Goal: Task Accomplishment & Management: Use online tool/utility

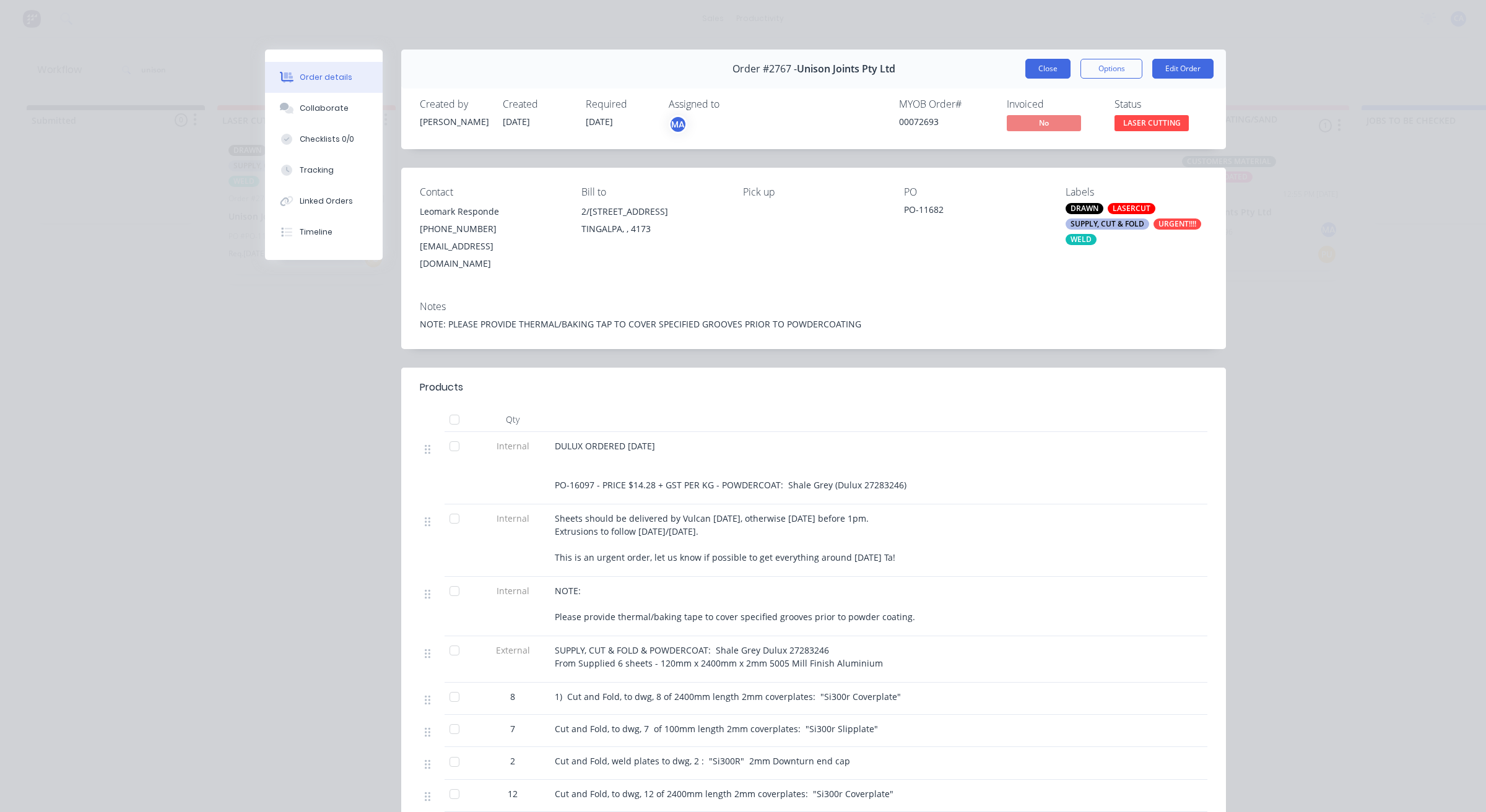
click at [1049, 67] on button "Close" at bounding box center [1047, 68] width 45 height 20
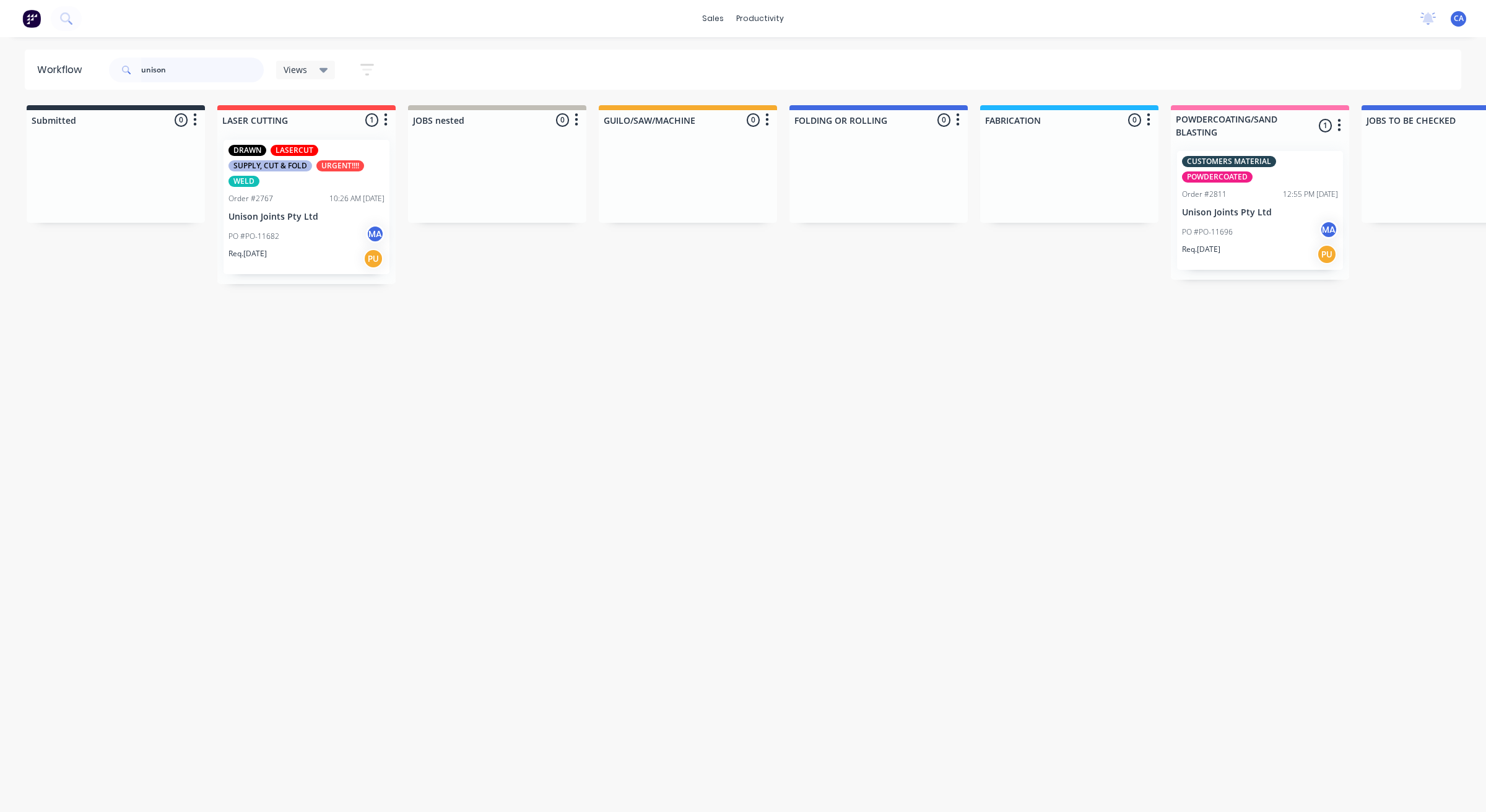
drag, startPoint x: 187, startPoint y: 72, endPoint x: 41, endPoint y: 56, distance: 146.9
click at [59, 59] on header "Workflow unison Views Save new view None (Default) edit Show/Hide statuses Show…" at bounding box center [743, 69] width 1437 height 40
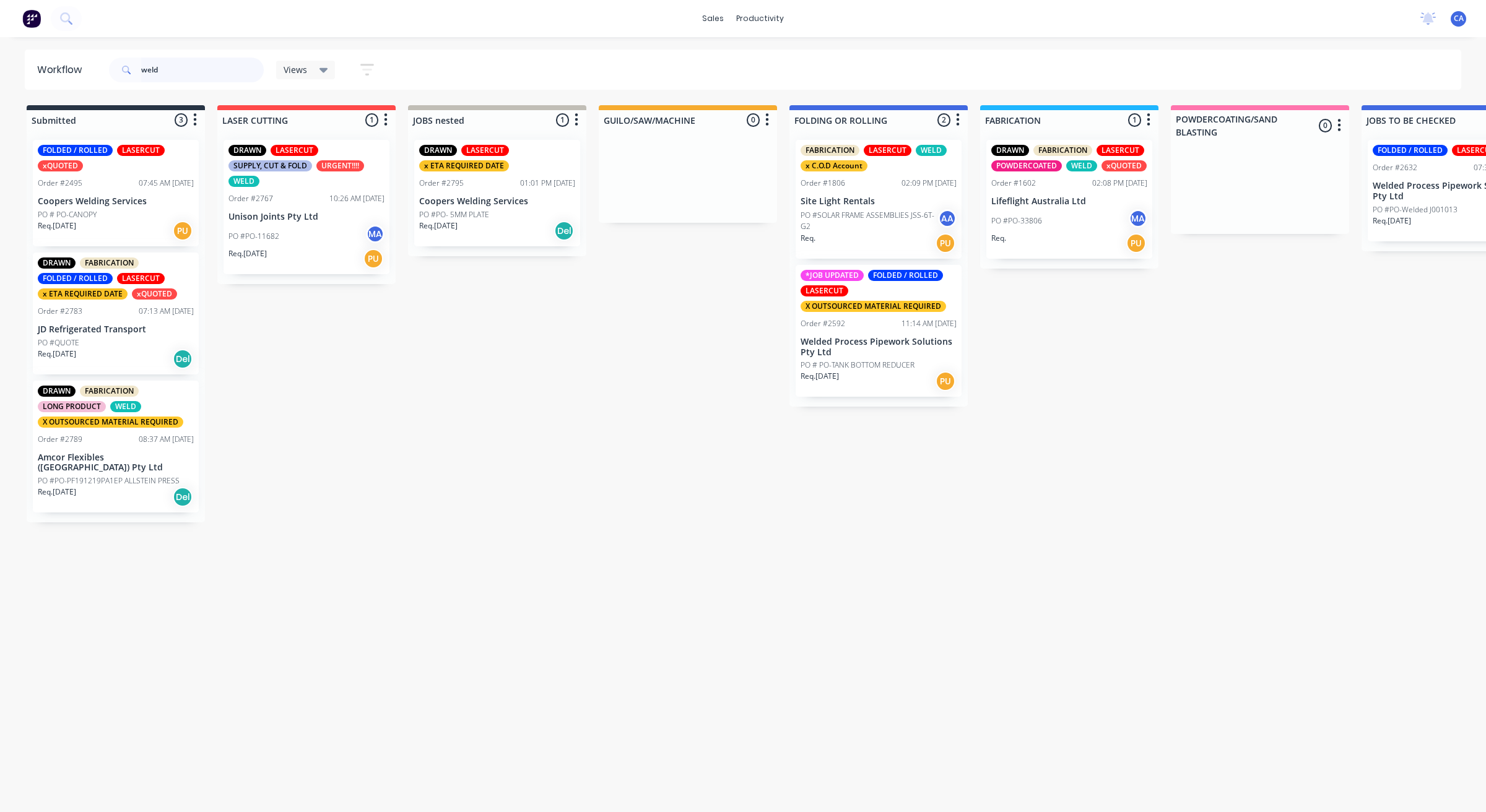
type input "weld"
click at [881, 375] on div "Req. [DATE] PU" at bounding box center [878, 381] width 156 height 21
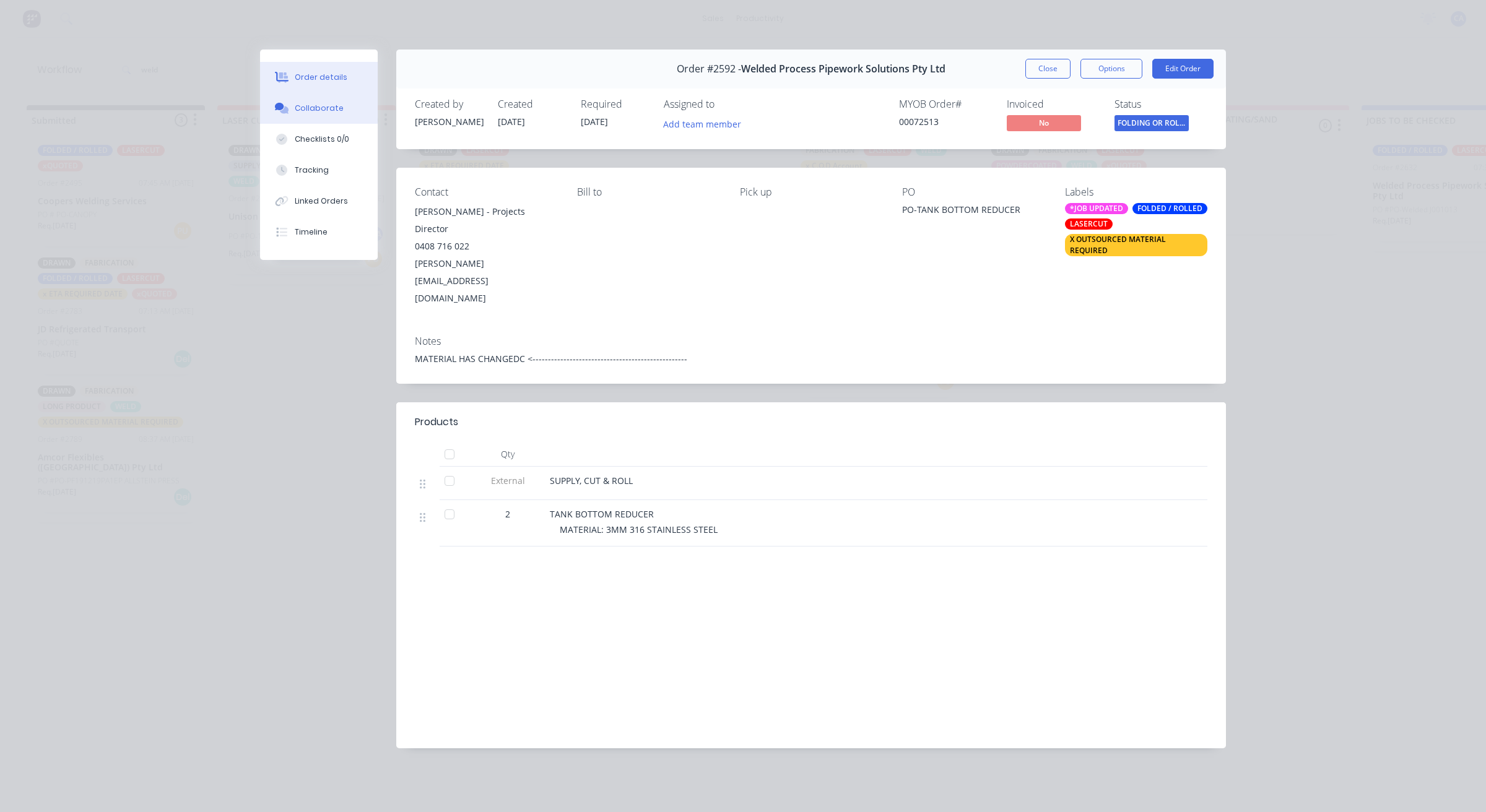
click at [326, 100] on button "Collaborate" at bounding box center [319, 108] width 117 height 31
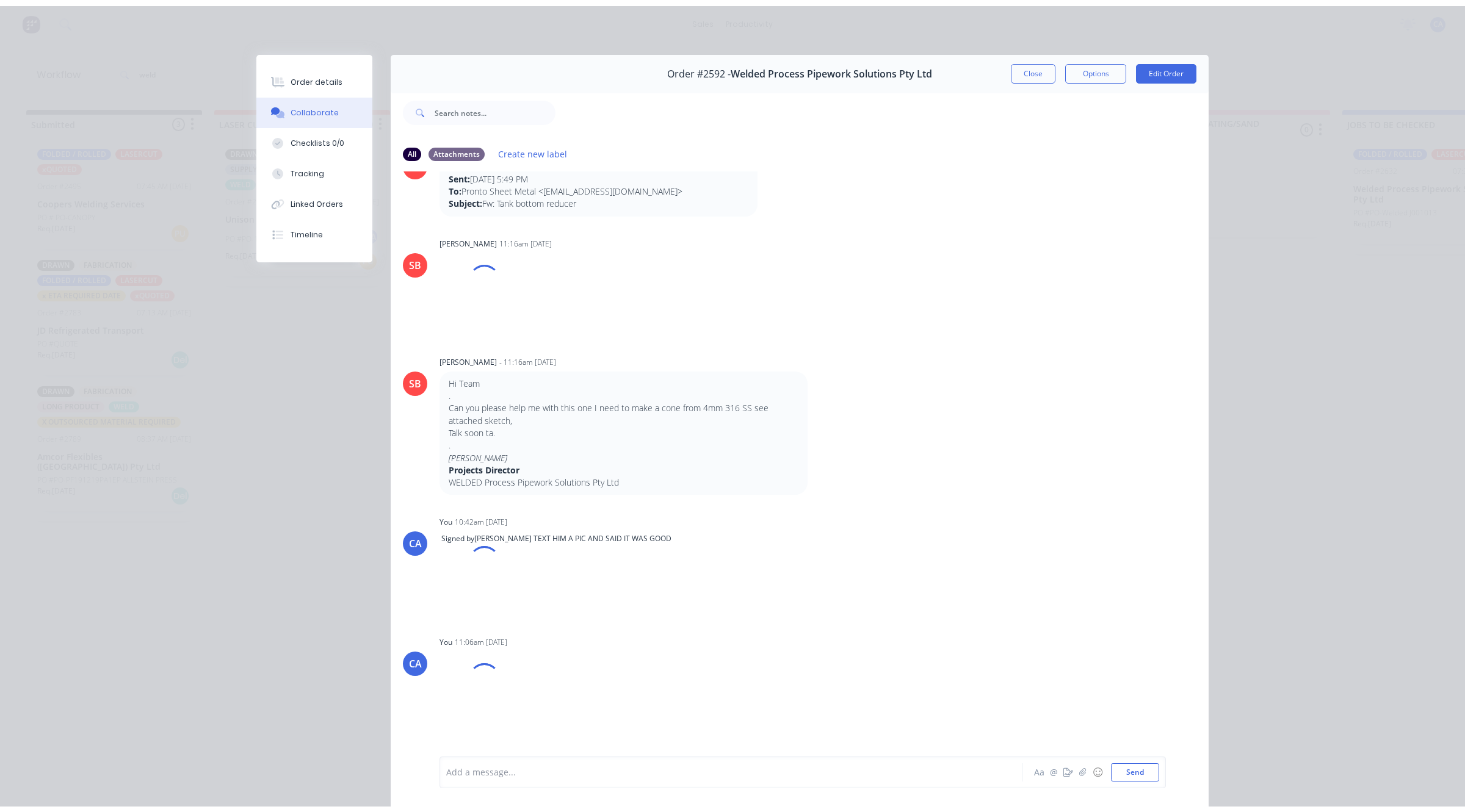
scroll to position [115, 0]
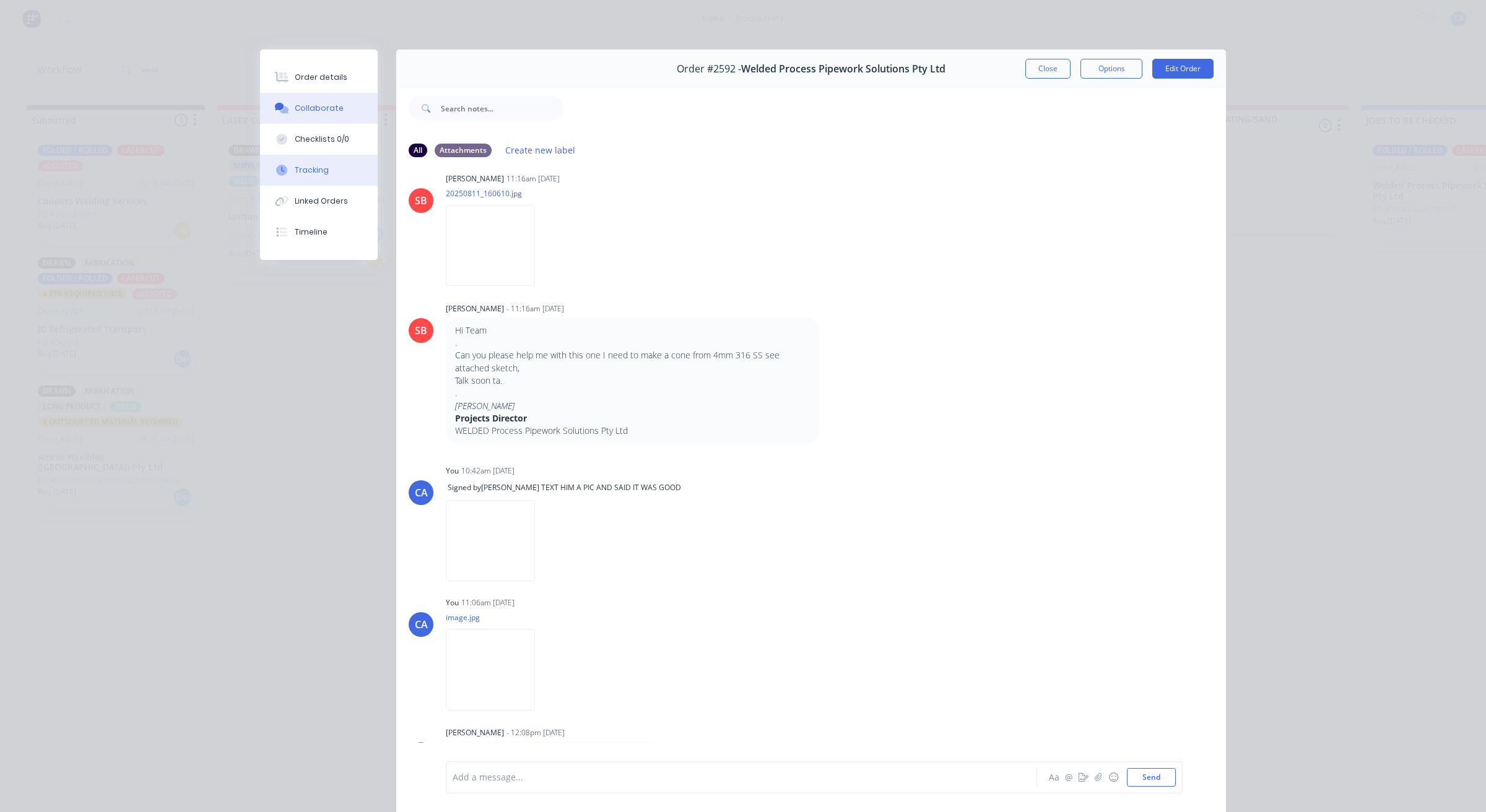
click at [339, 162] on button "Tracking" at bounding box center [319, 170] width 117 height 31
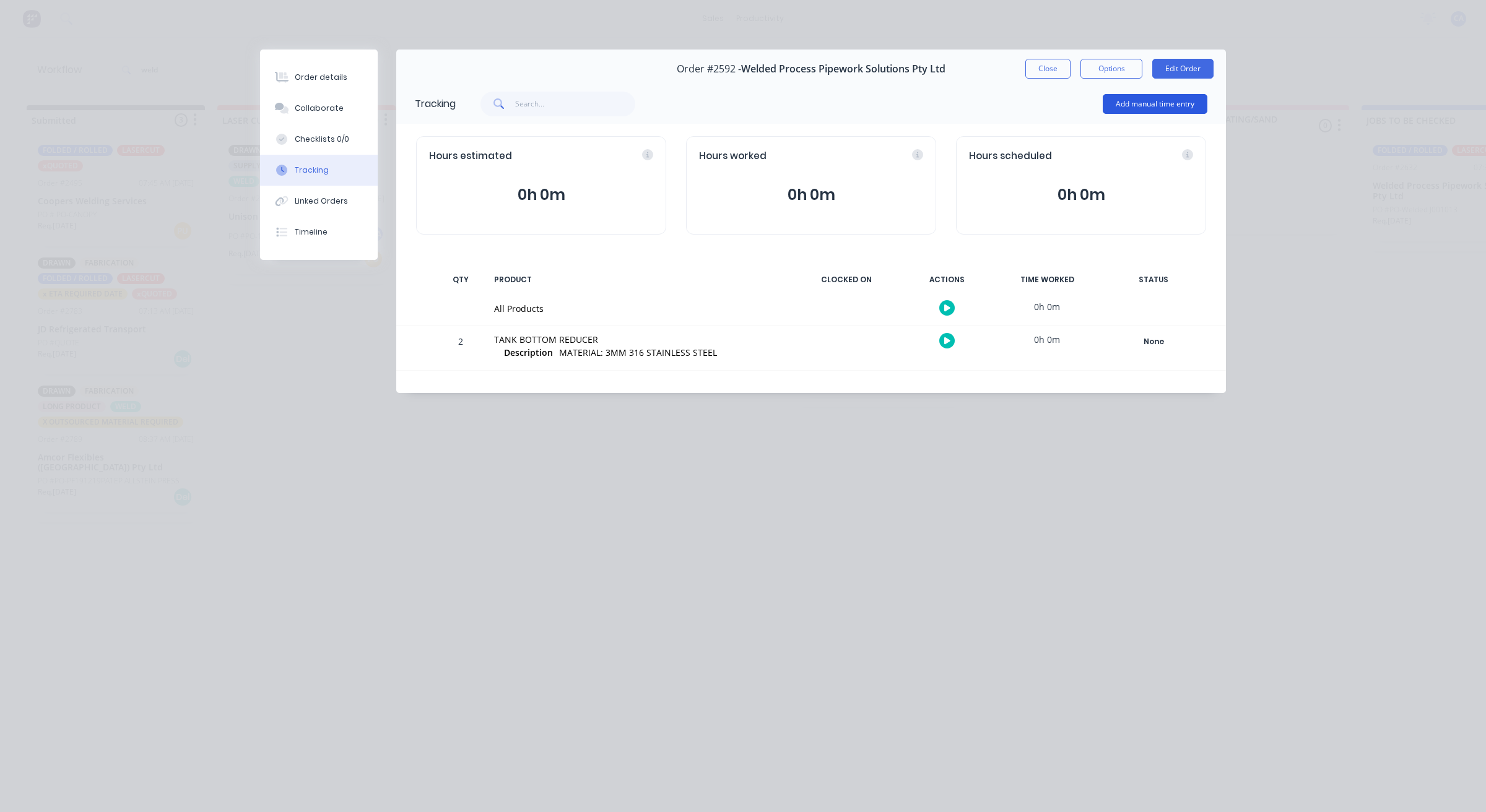
click at [1114, 109] on button "Add manual time entry" at bounding box center [1155, 104] width 105 height 20
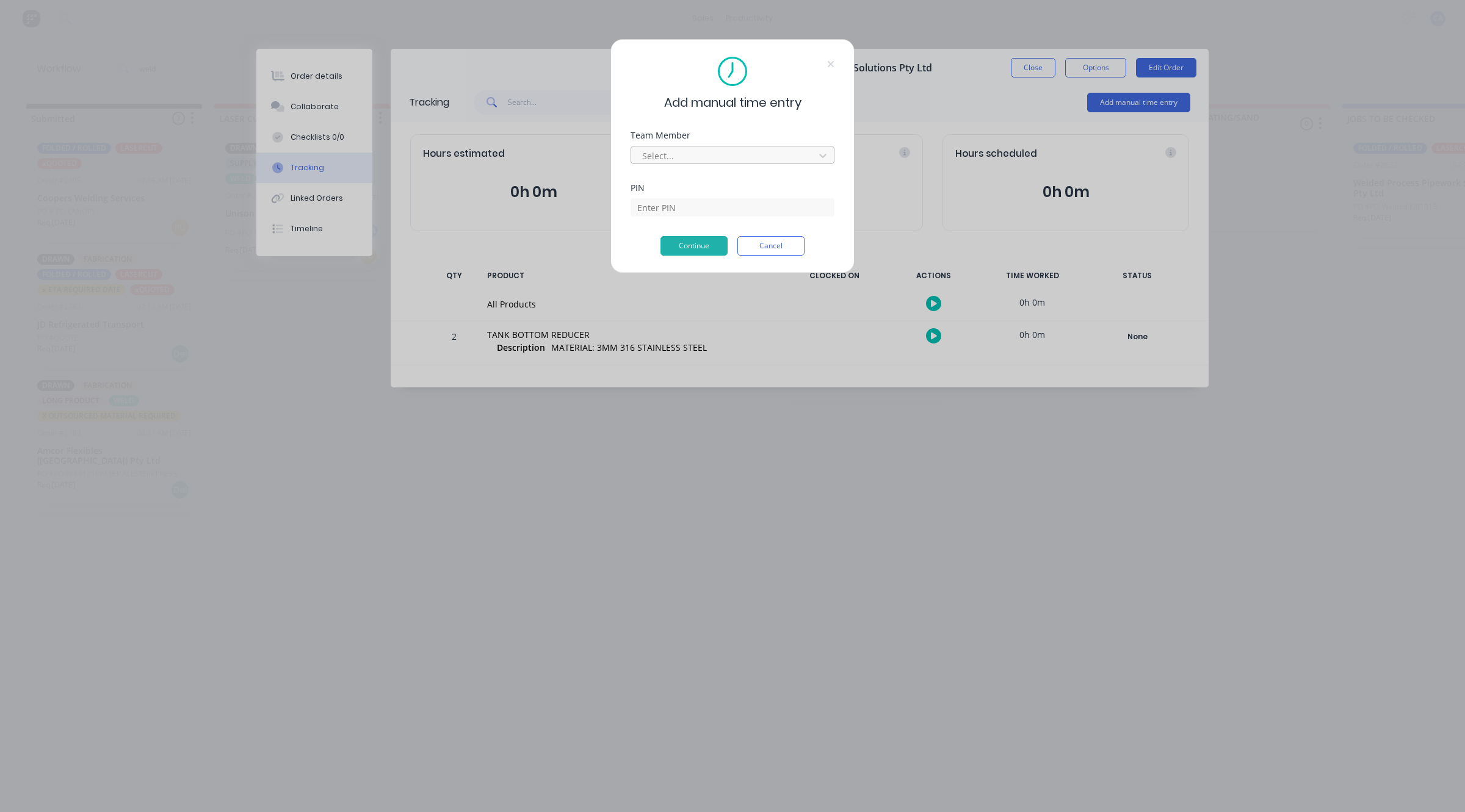
click at [686, 156] on div at bounding box center [725, 156] width 167 height 16
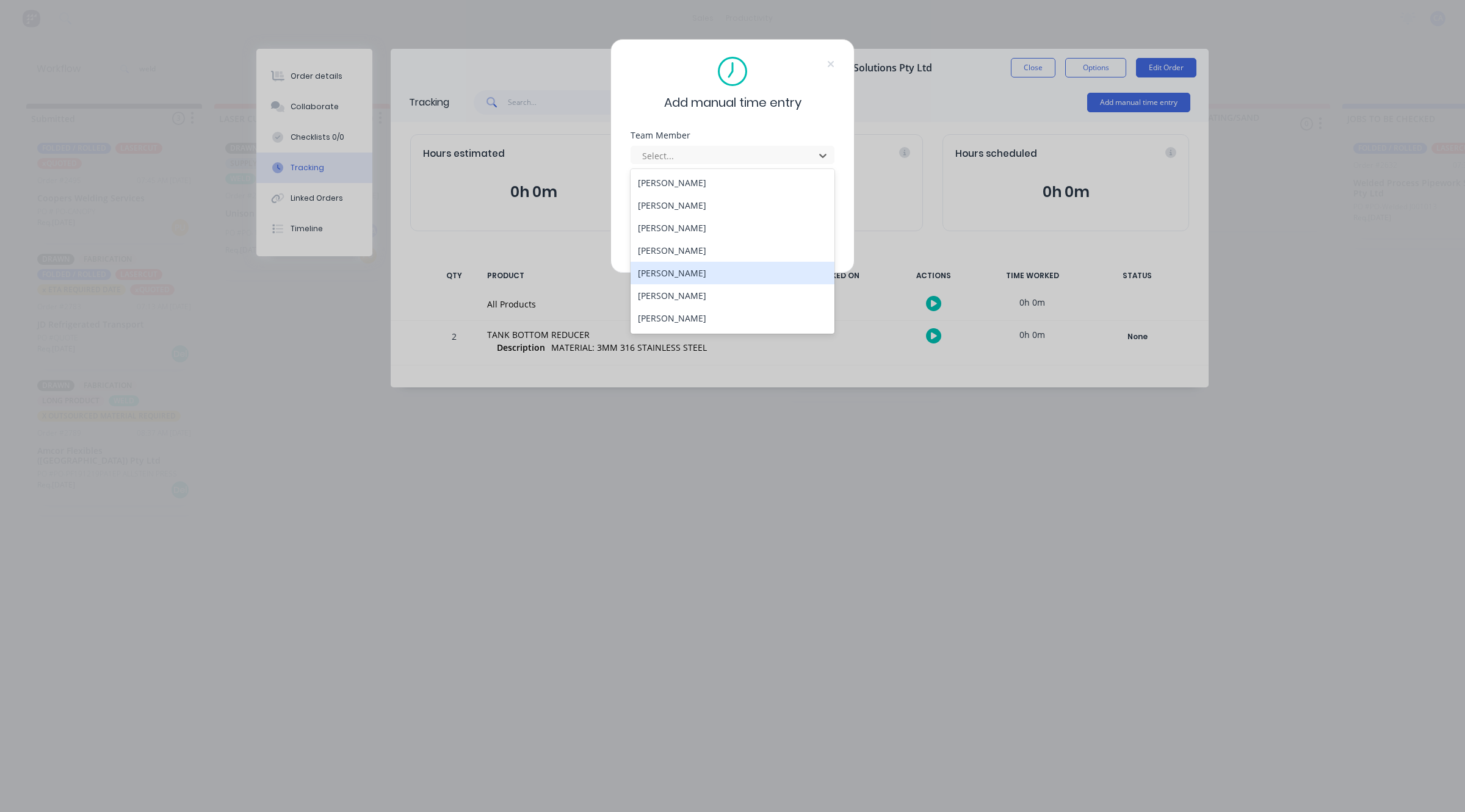
click at [683, 280] on div "[PERSON_NAME]" at bounding box center [732, 273] width 204 height 23
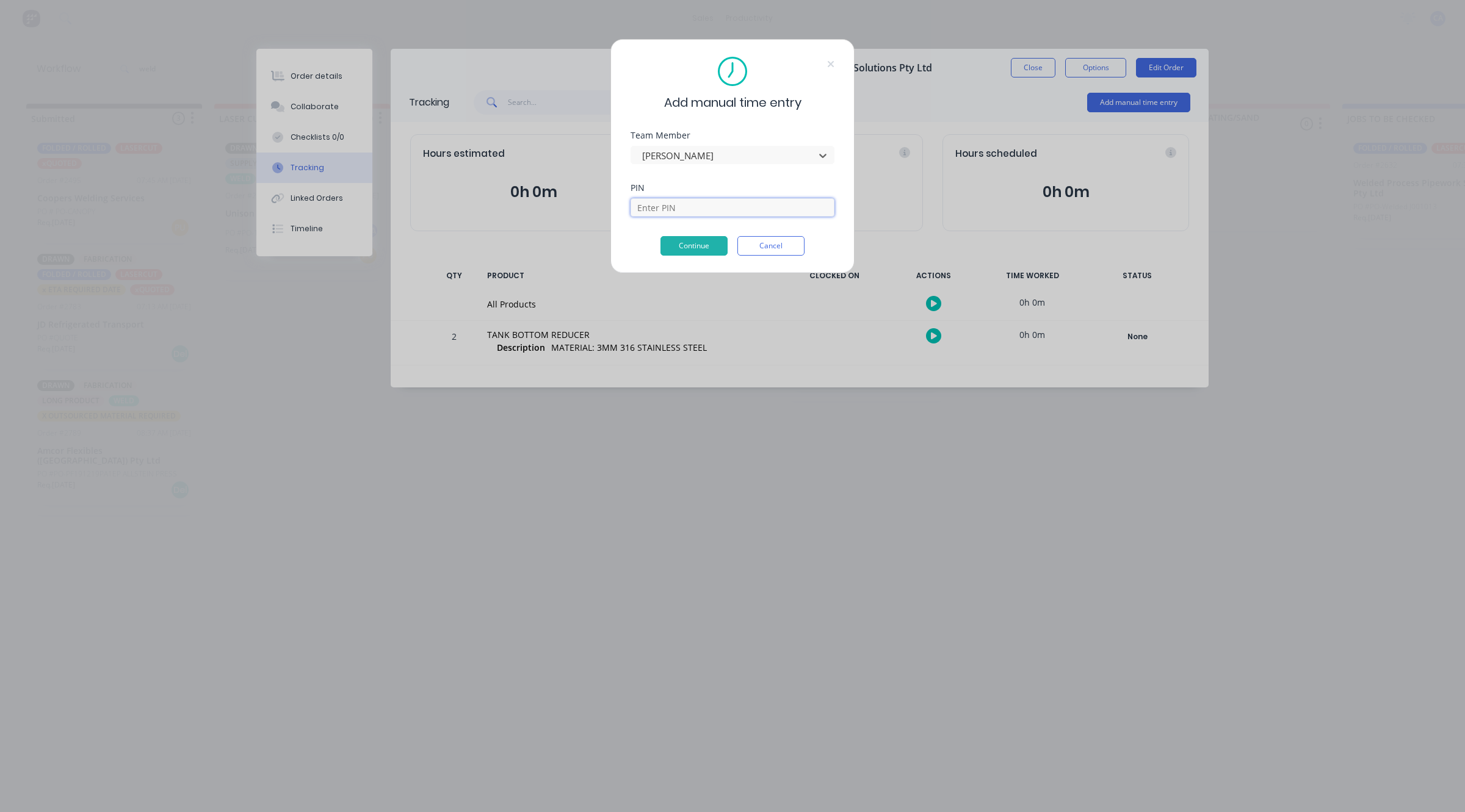
click at [694, 216] on input at bounding box center [732, 207] width 204 height 18
type input "3699"
click at [700, 249] on button "Continue" at bounding box center [694, 245] width 67 height 20
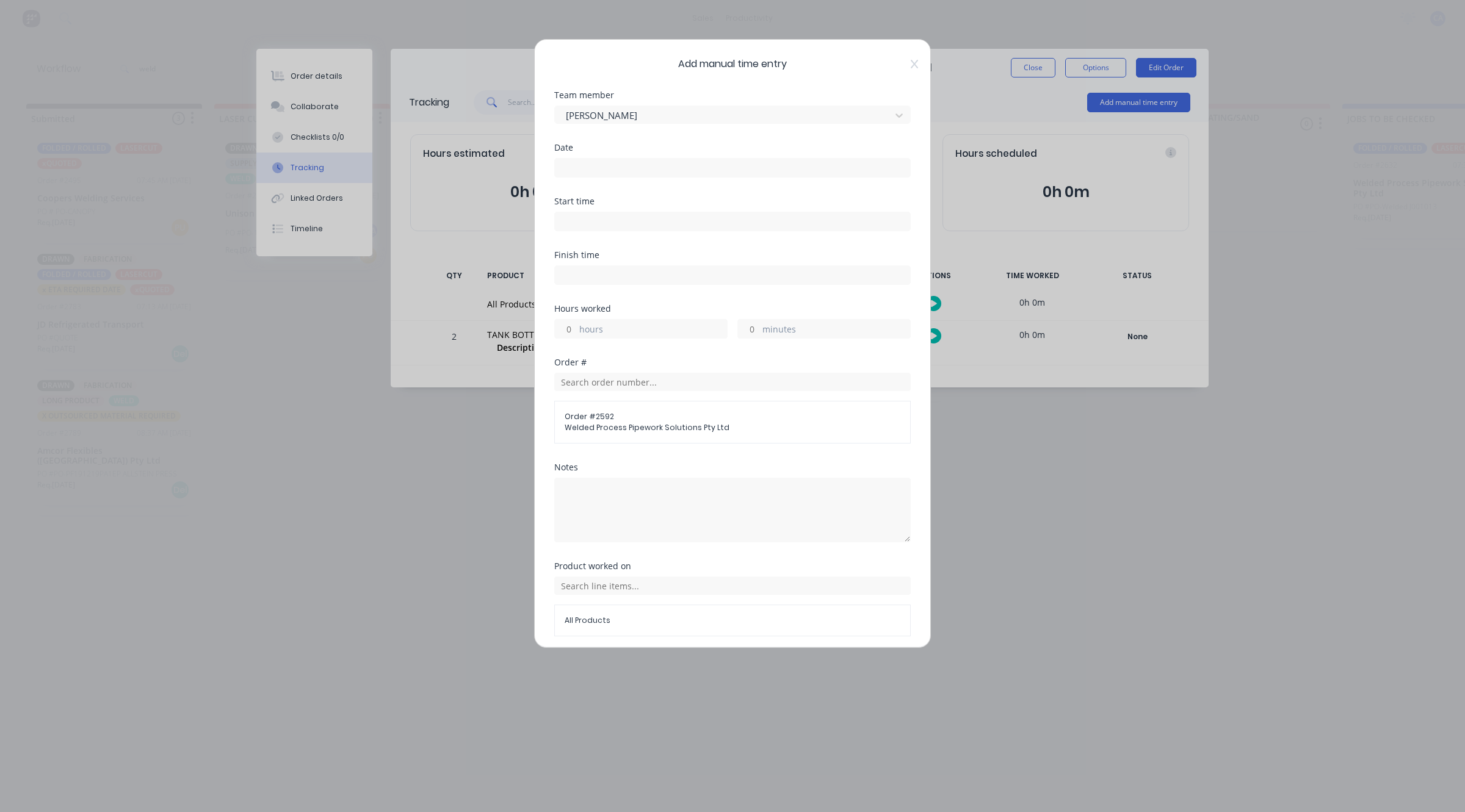
click at [608, 162] on input at bounding box center [732, 167] width 355 height 18
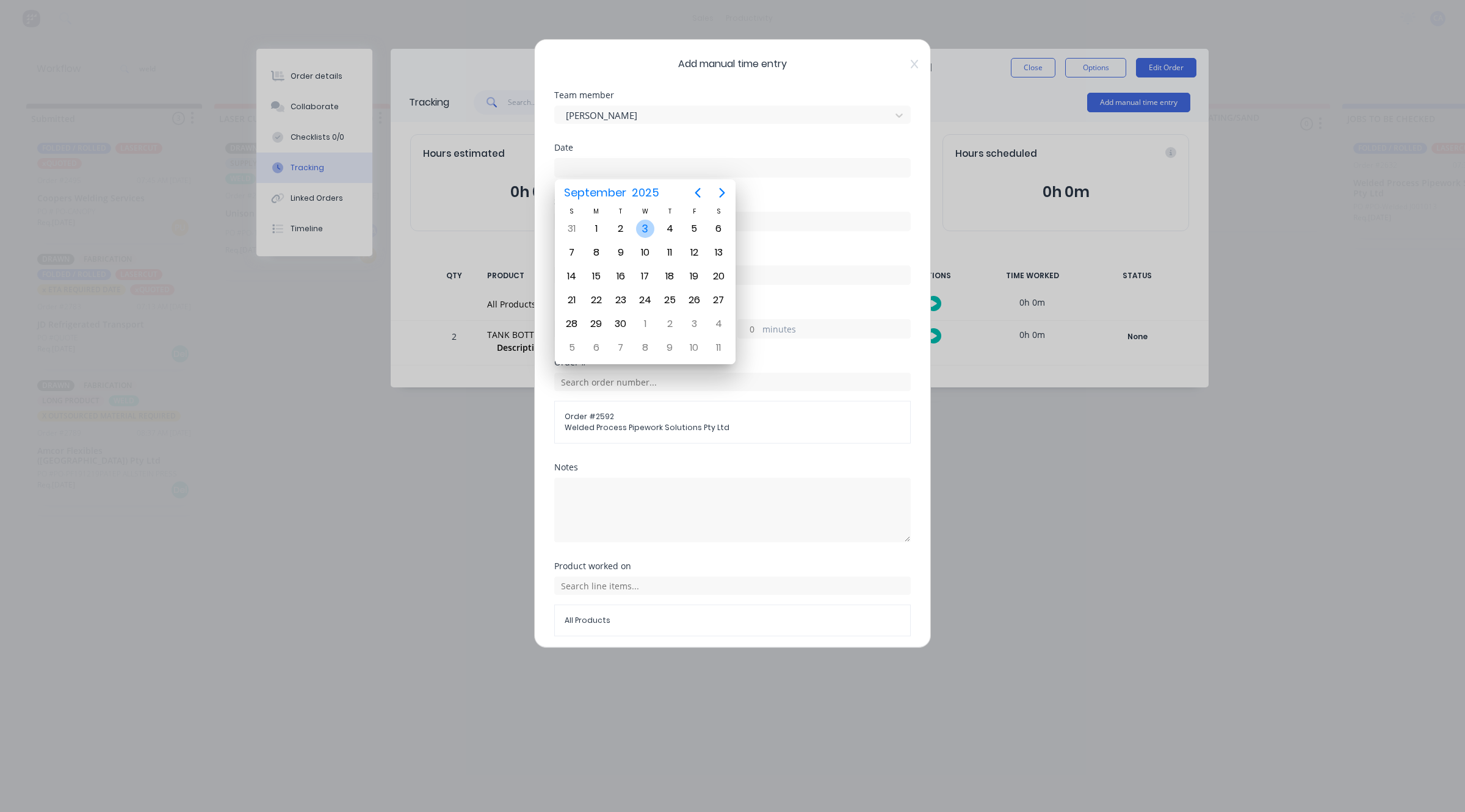
click at [642, 227] on div "3" at bounding box center [644, 228] width 18 height 18
type input "[DATE]"
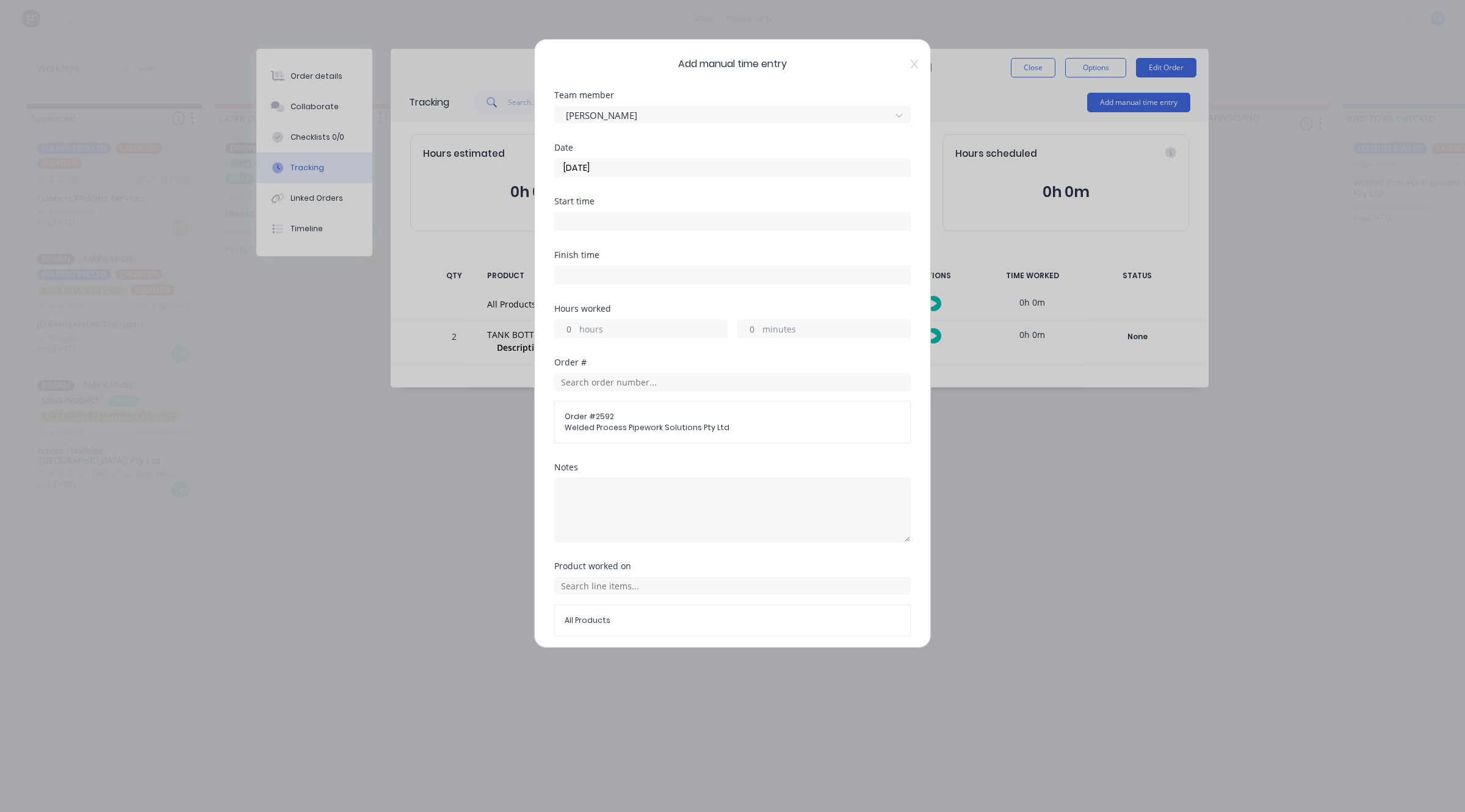
click at [562, 331] on input "hours" at bounding box center [565, 328] width 21 height 18
type input "3"
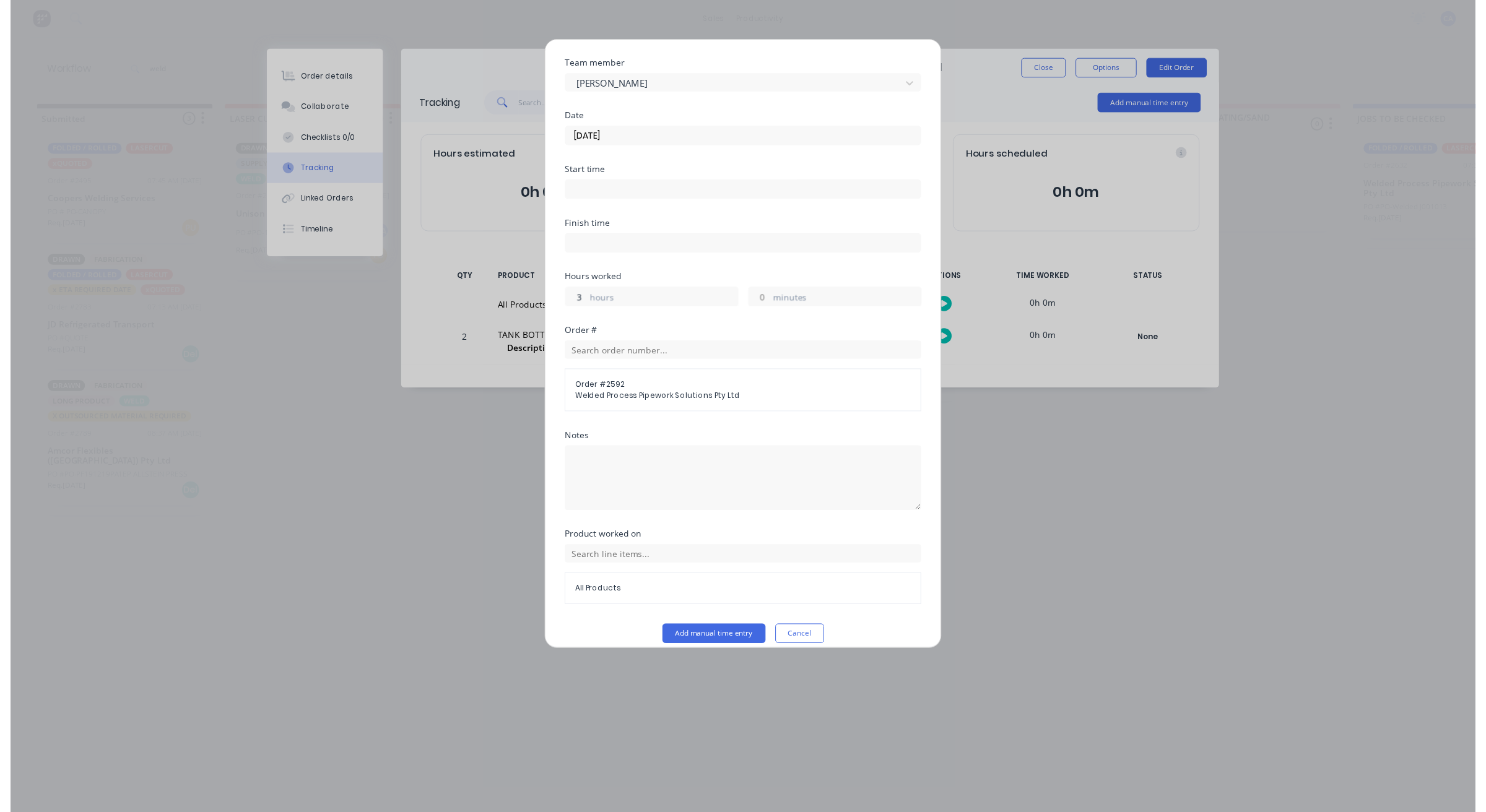
scroll to position [48, 0]
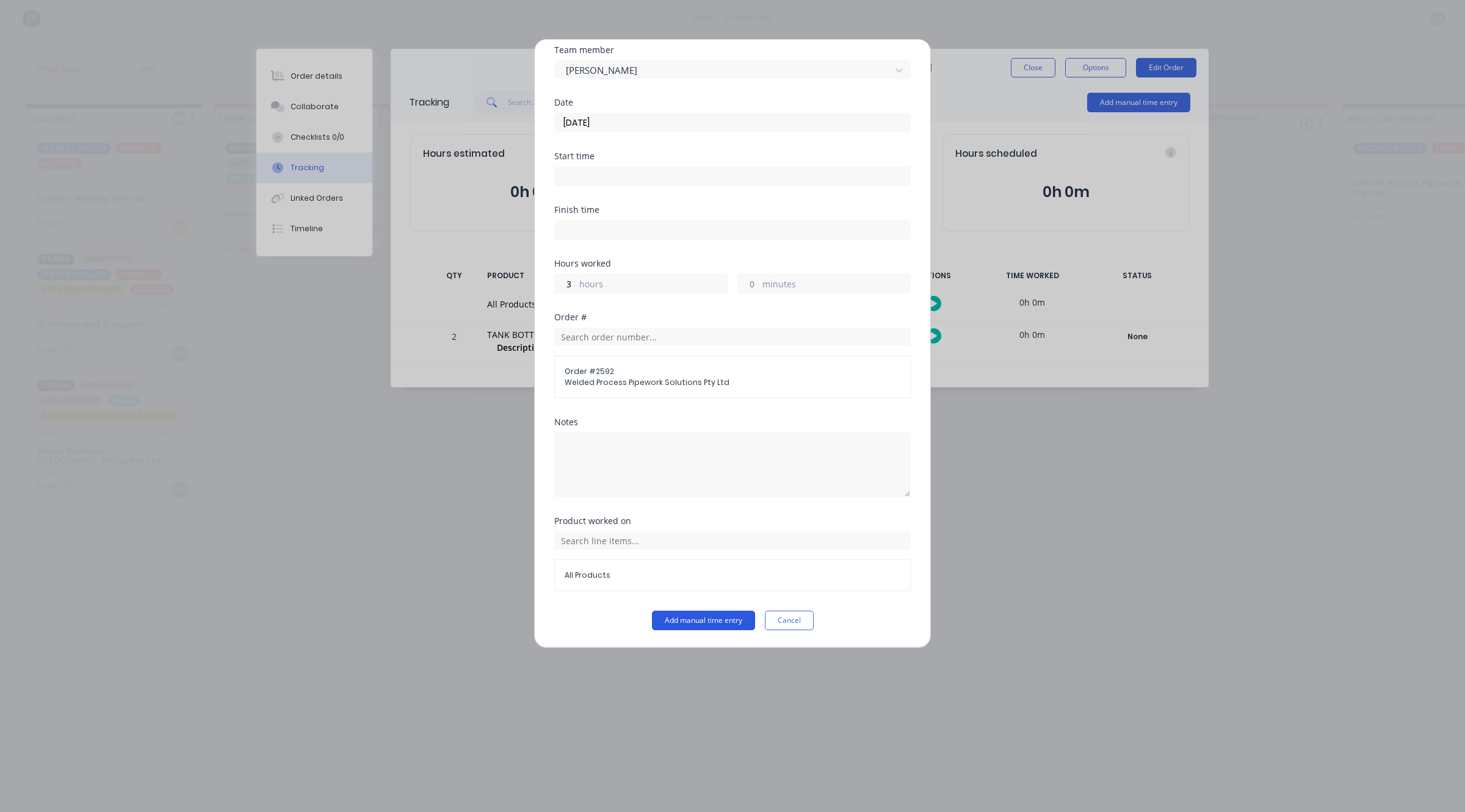
click at [714, 626] on button "Add manual time entry" at bounding box center [704, 620] width 103 height 20
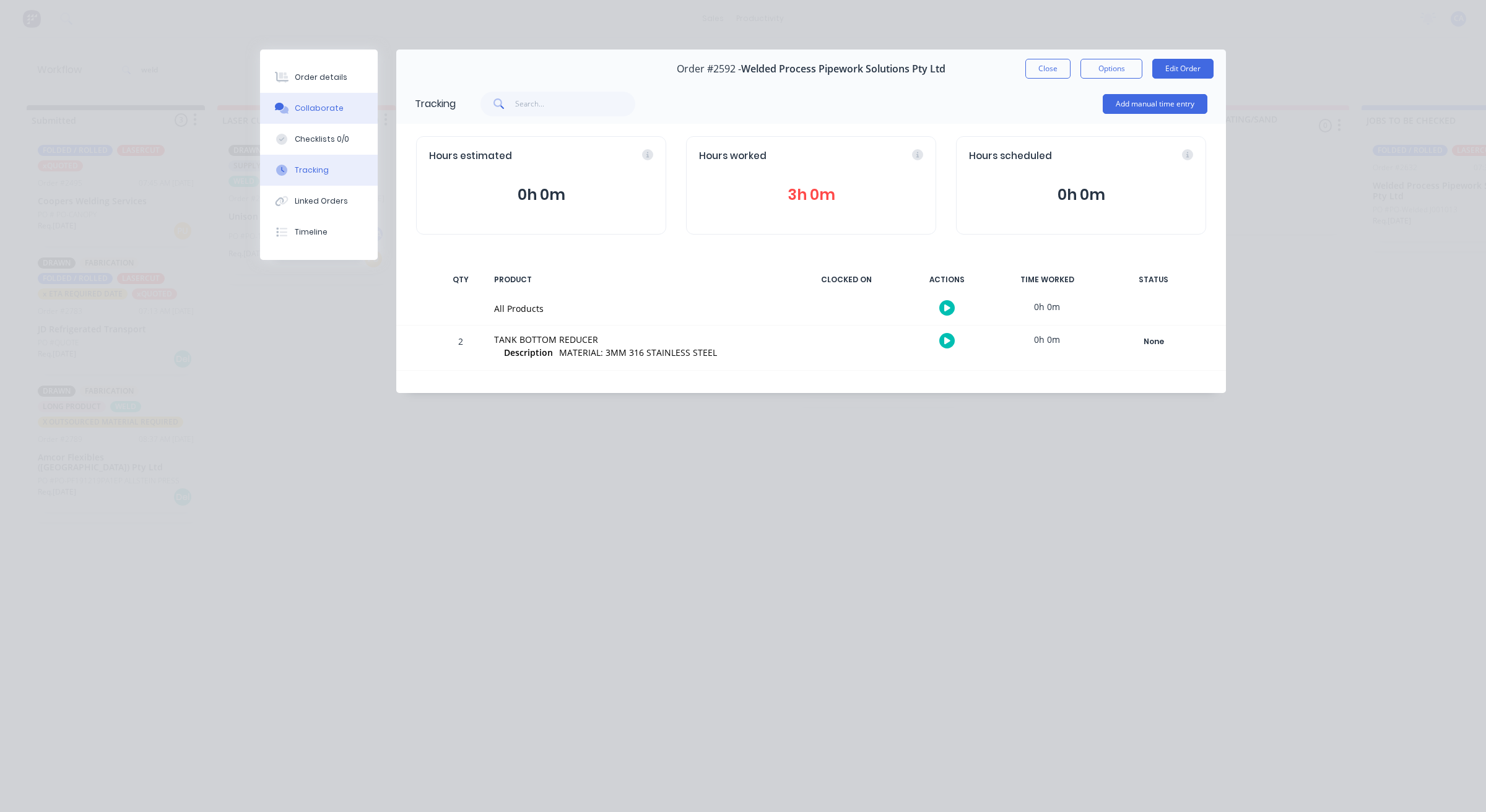
click at [297, 112] on div "Collaborate" at bounding box center [320, 109] width 49 height 11
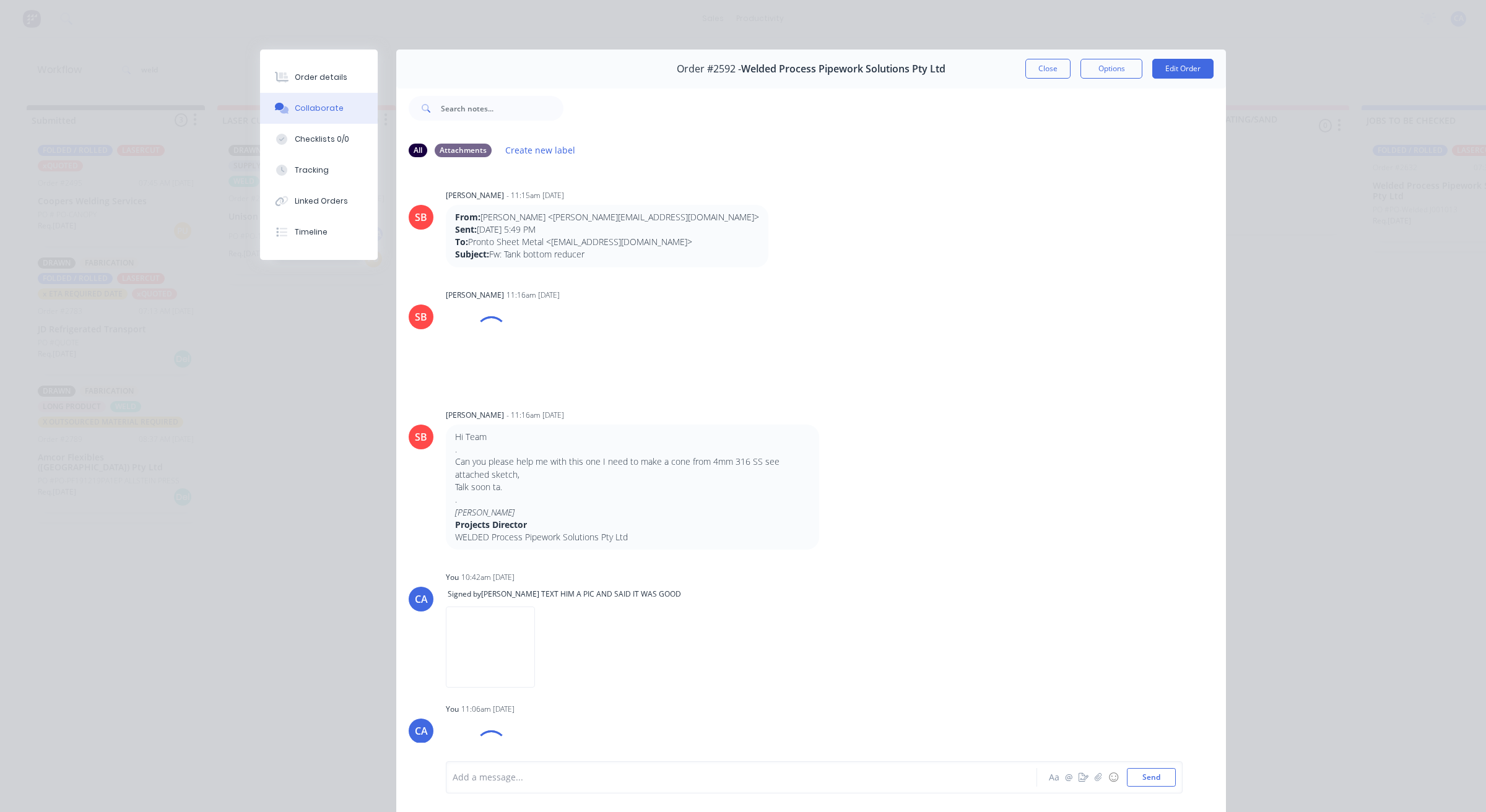
click at [492, 769] on div "Add a message..." at bounding box center [724, 777] width 542 height 18
click at [1136, 772] on button "Send" at bounding box center [1151, 777] width 49 height 18
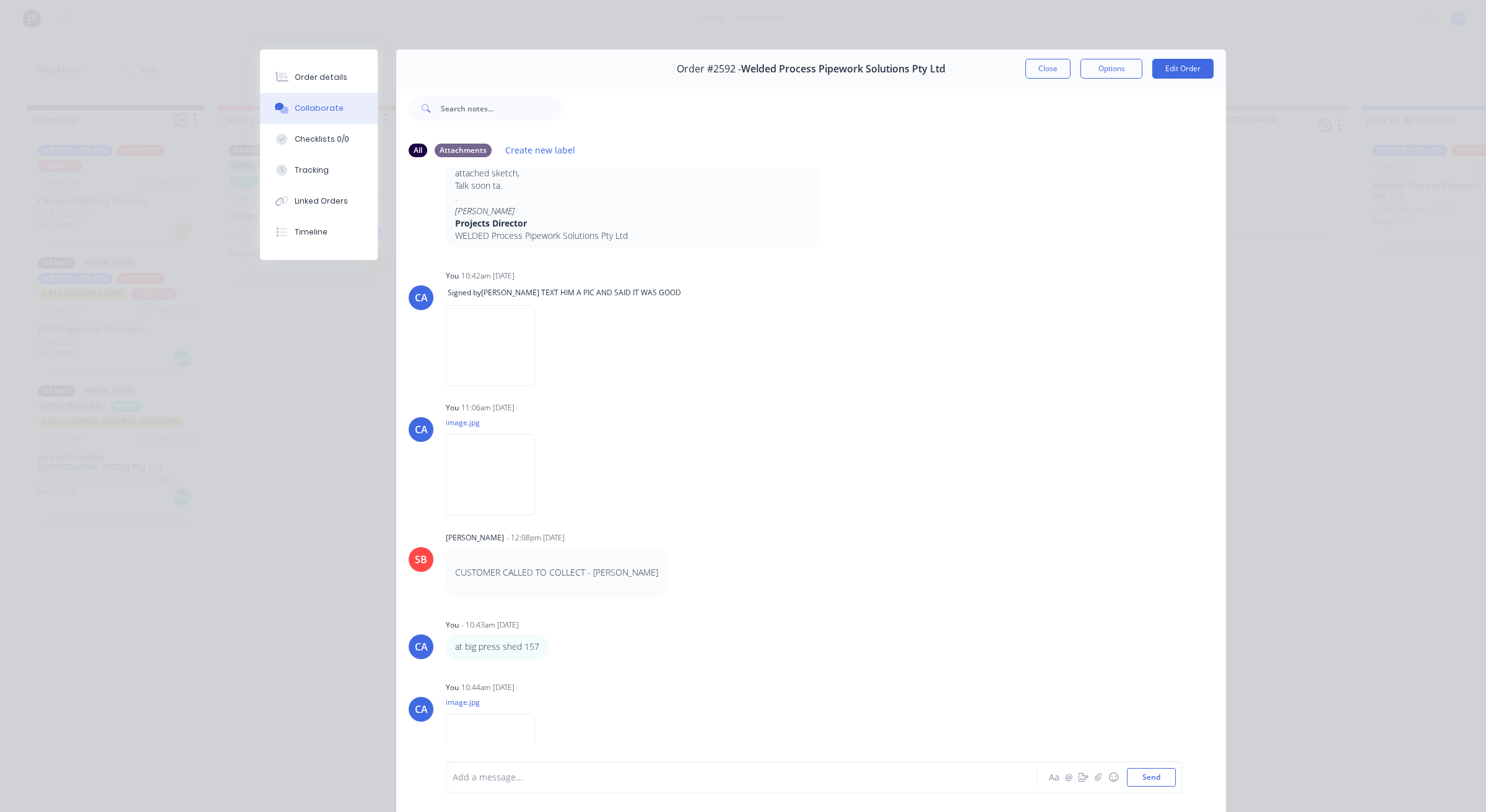
scroll to position [340, 0]
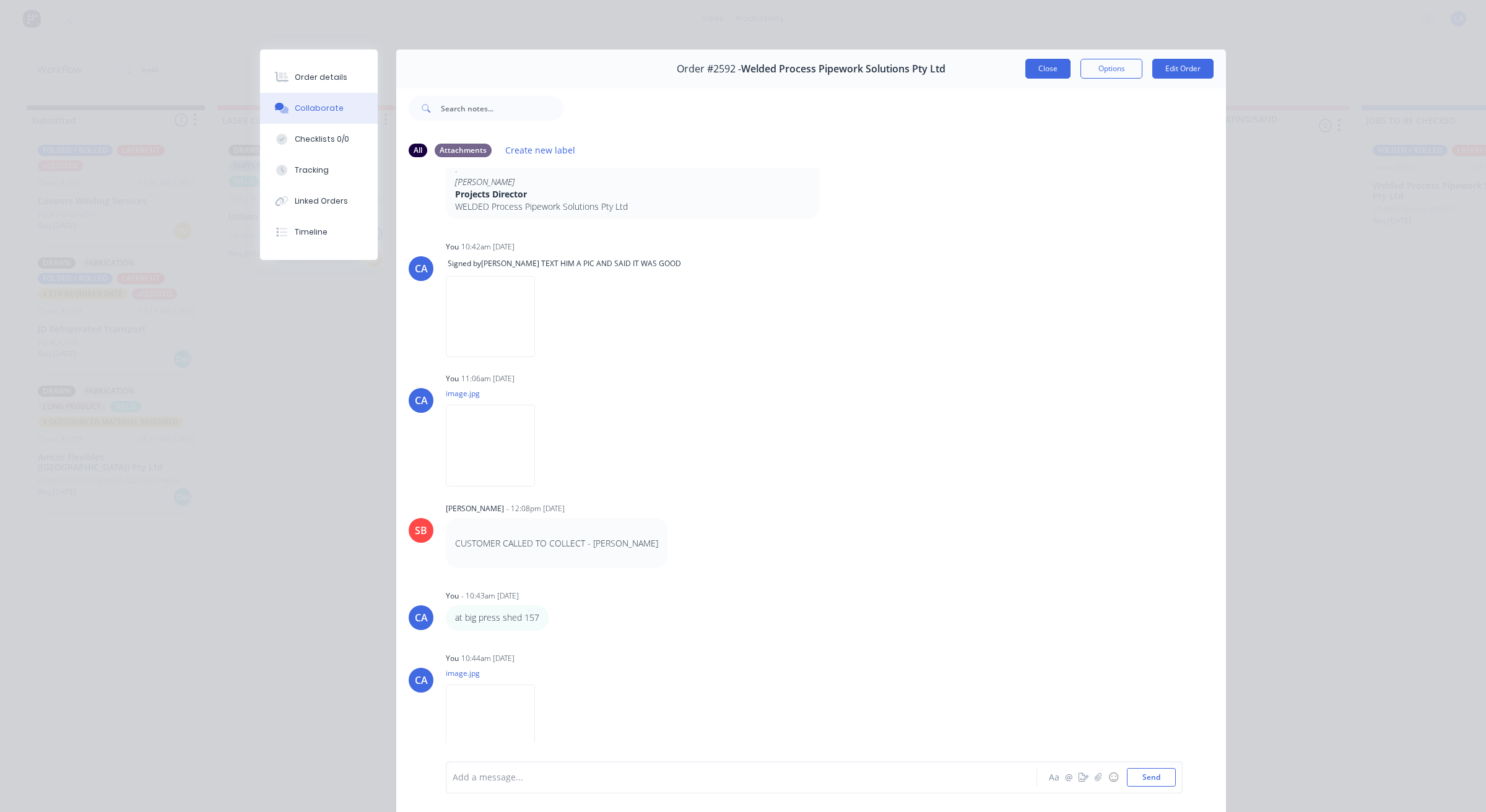
click at [1054, 67] on button "Close" at bounding box center [1047, 68] width 45 height 20
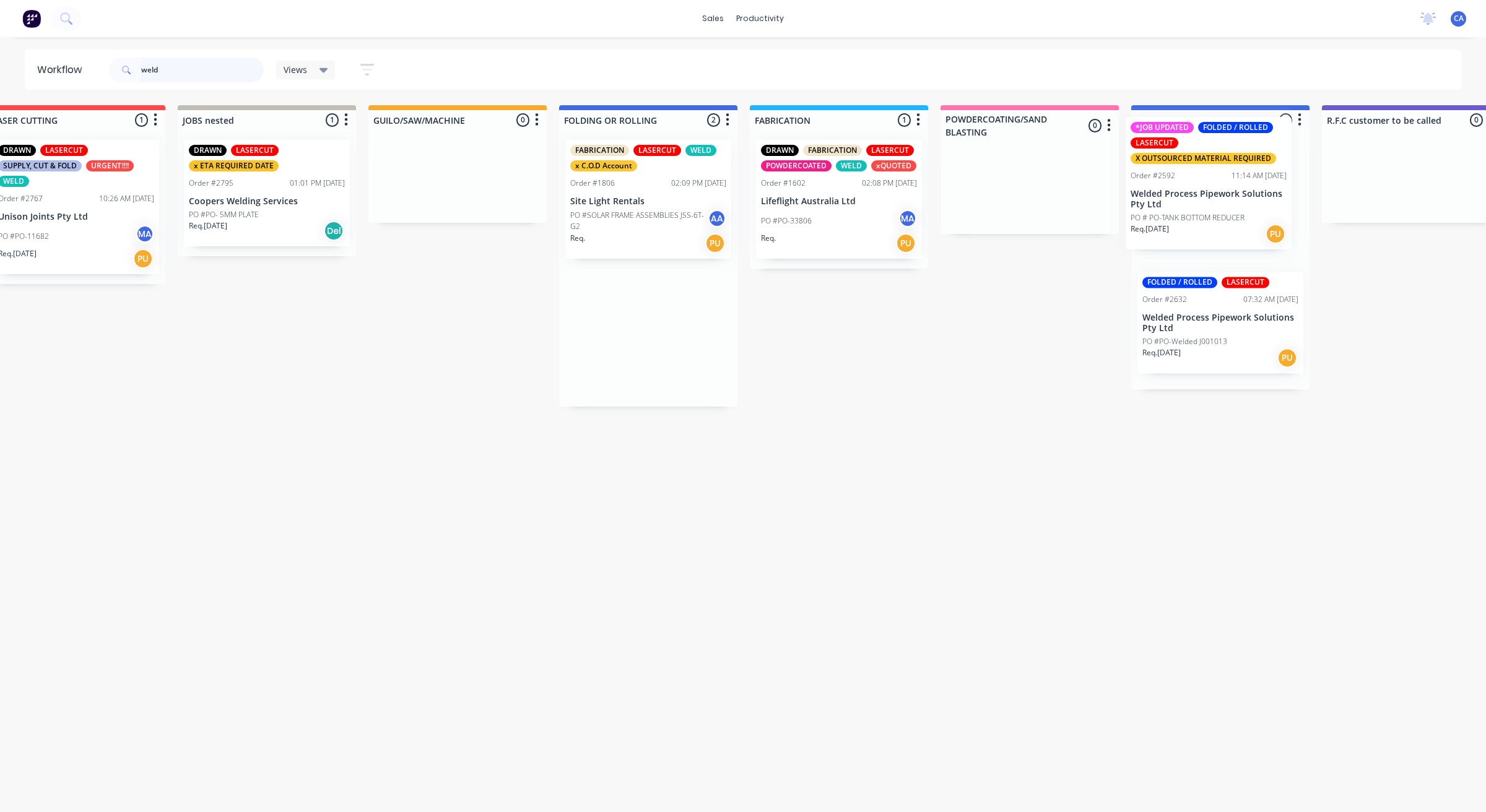
drag, startPoint x: 825, startPoint y: 356, endPoint x: 1159, endPoint y: 202, distance: 367.8
click at [1161, 202] on div "Submitted 3 Sort By Created date Required date Order number Customer name Most …" at bounding box center [1421, 314] width 3321 height 417
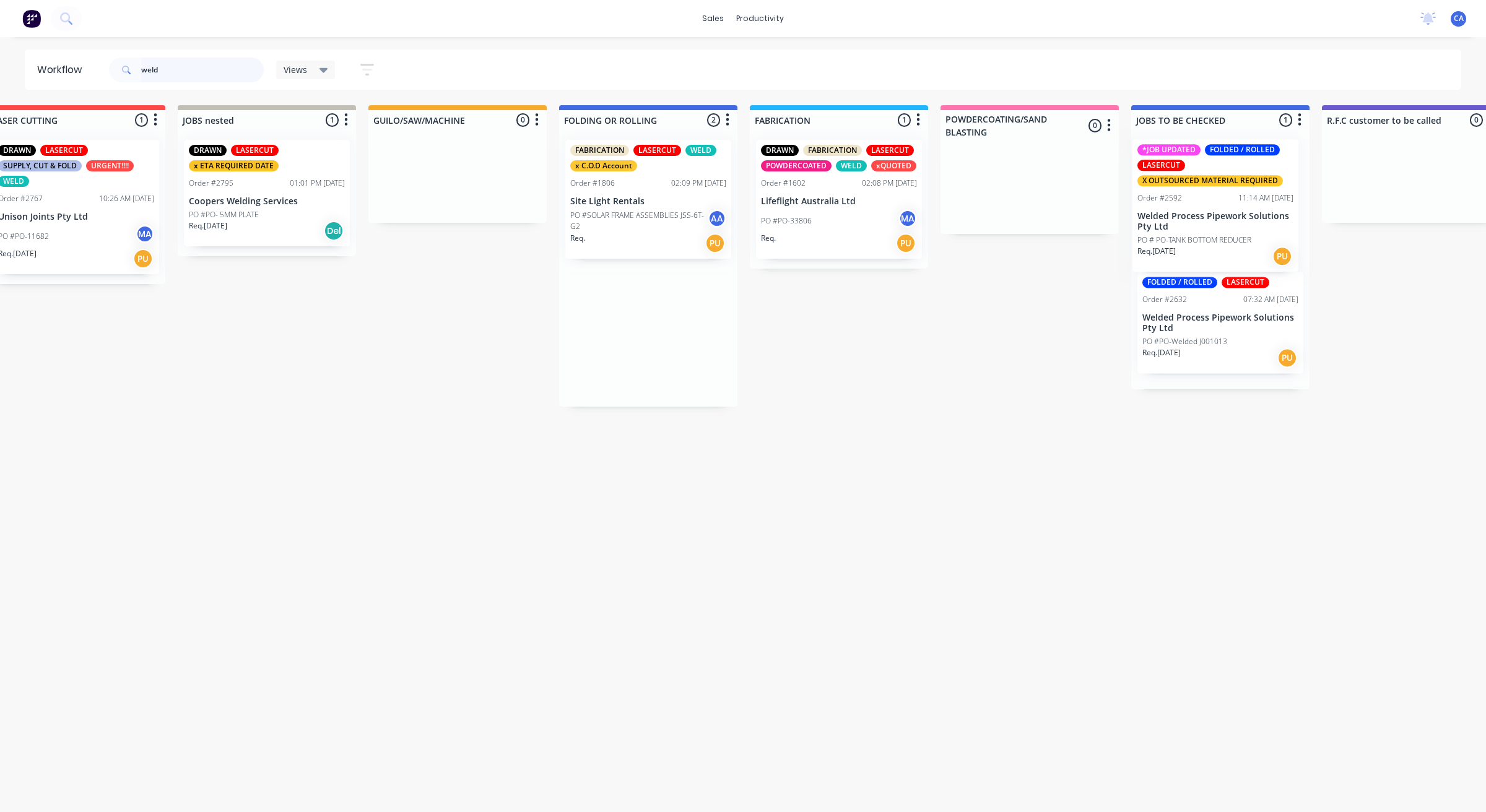
scroll to position [0, 236]
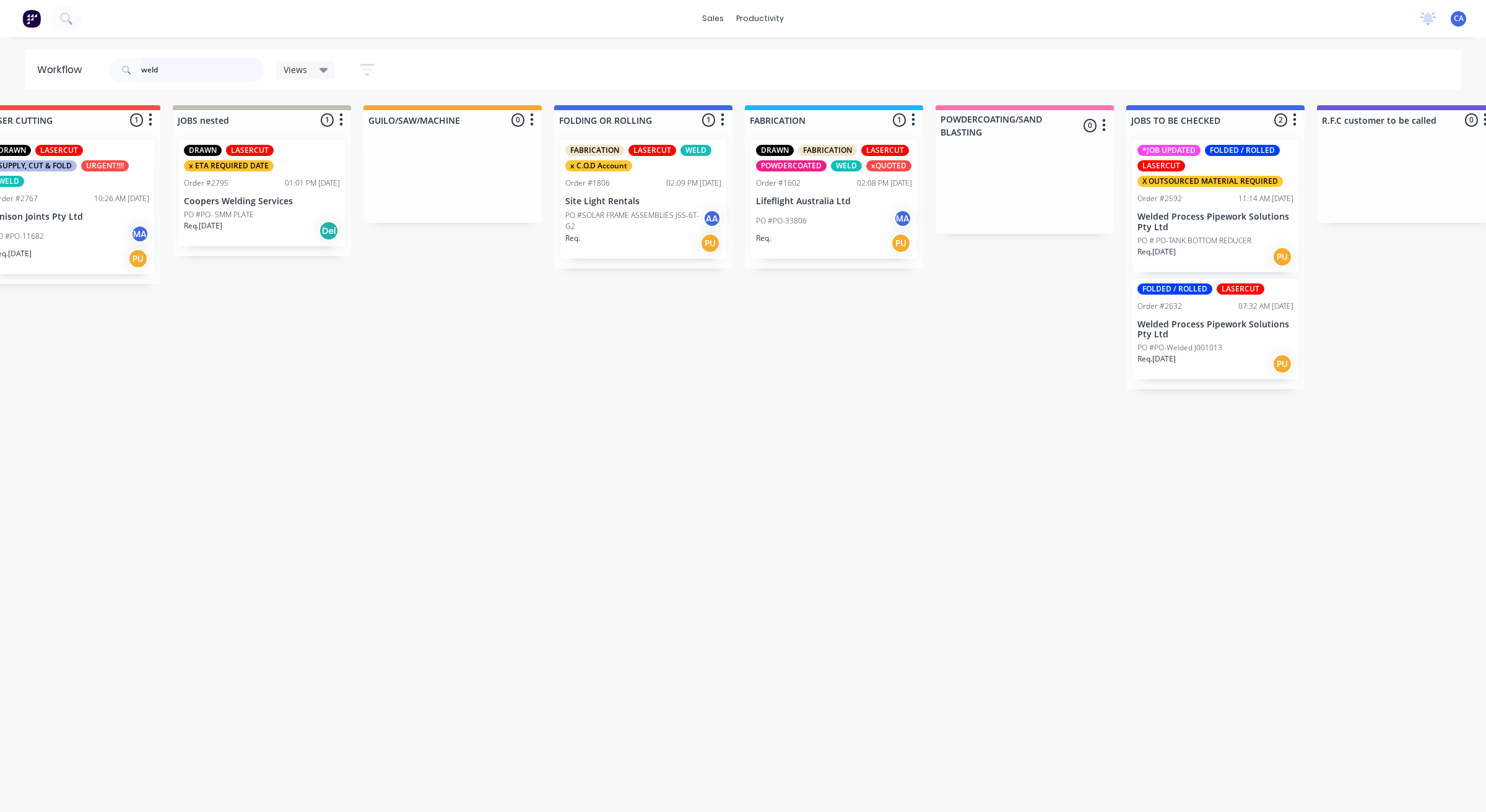
drag, startPoint x: 168, startPoint y: 63, endPoint x: 61, endPoint y: 58, distance: 107.1
click at [61, 58] on header "Workflow weld Views Save new view None (Default) edit Show/Hide statuses Show l…" at bounding box center [743, 69] width 1437 height 40
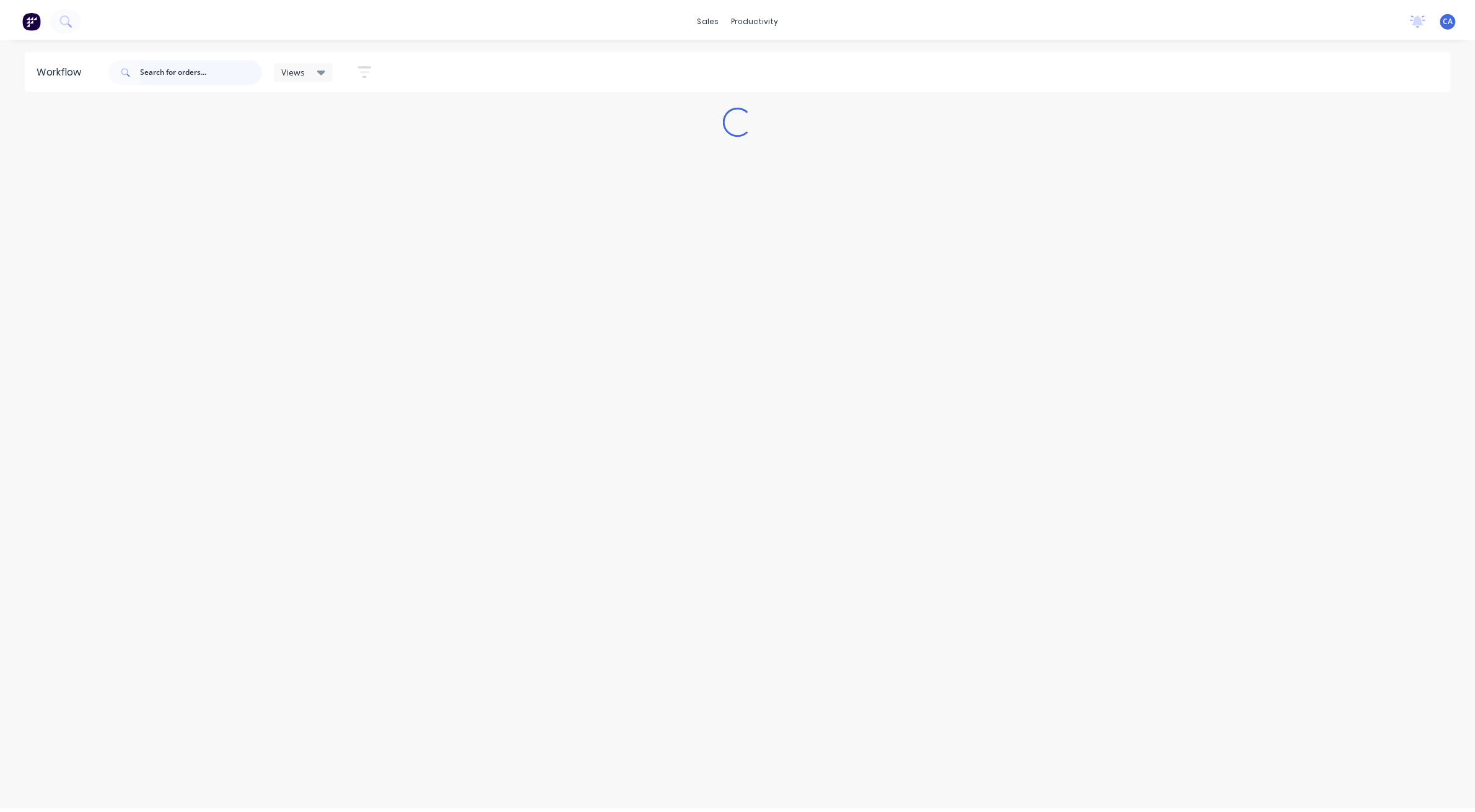
scroll to position [0, 0]
